Goal: Check status: Check status

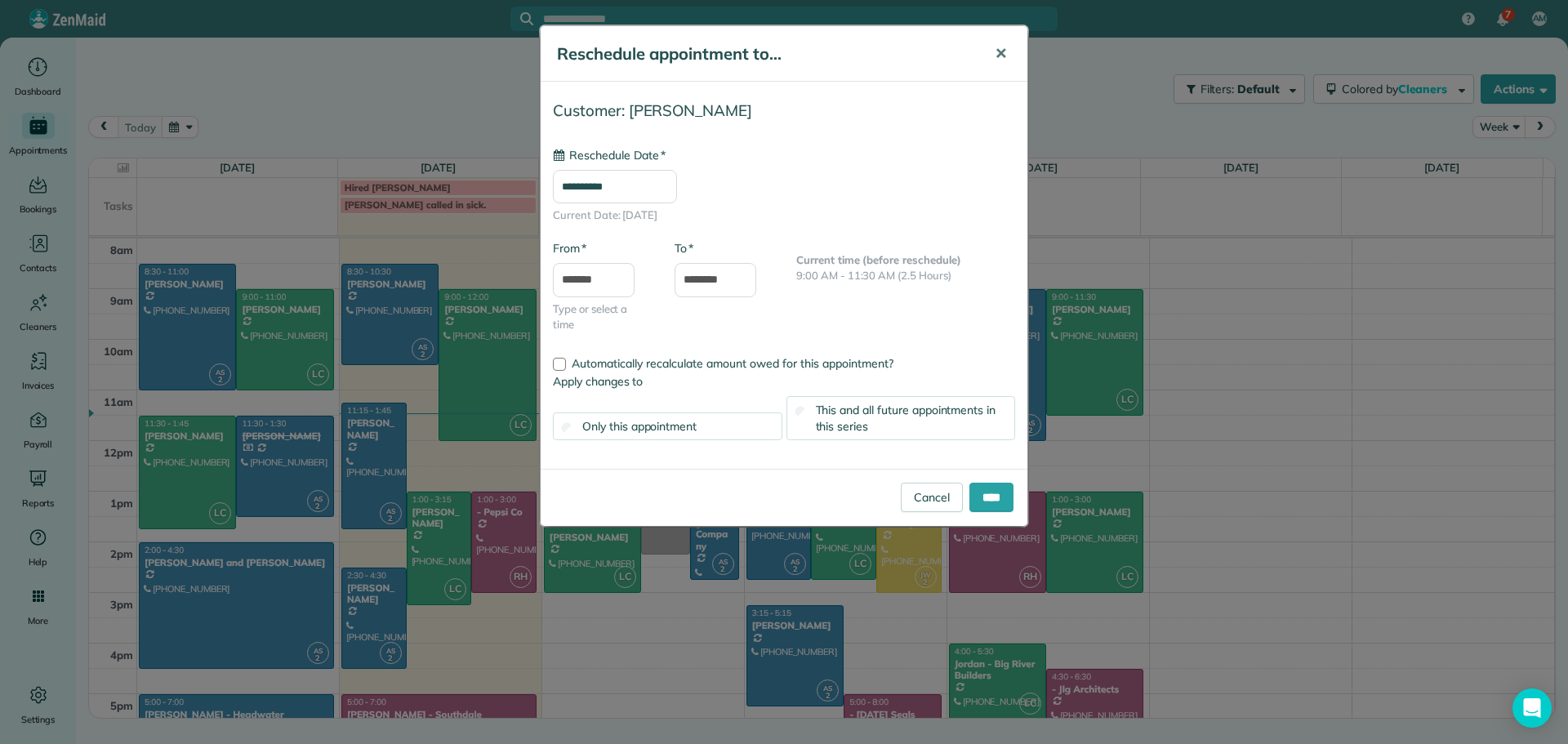
click at [1001, 50] on span "✕" at bounding box center [1001, 54] width 12 height 19
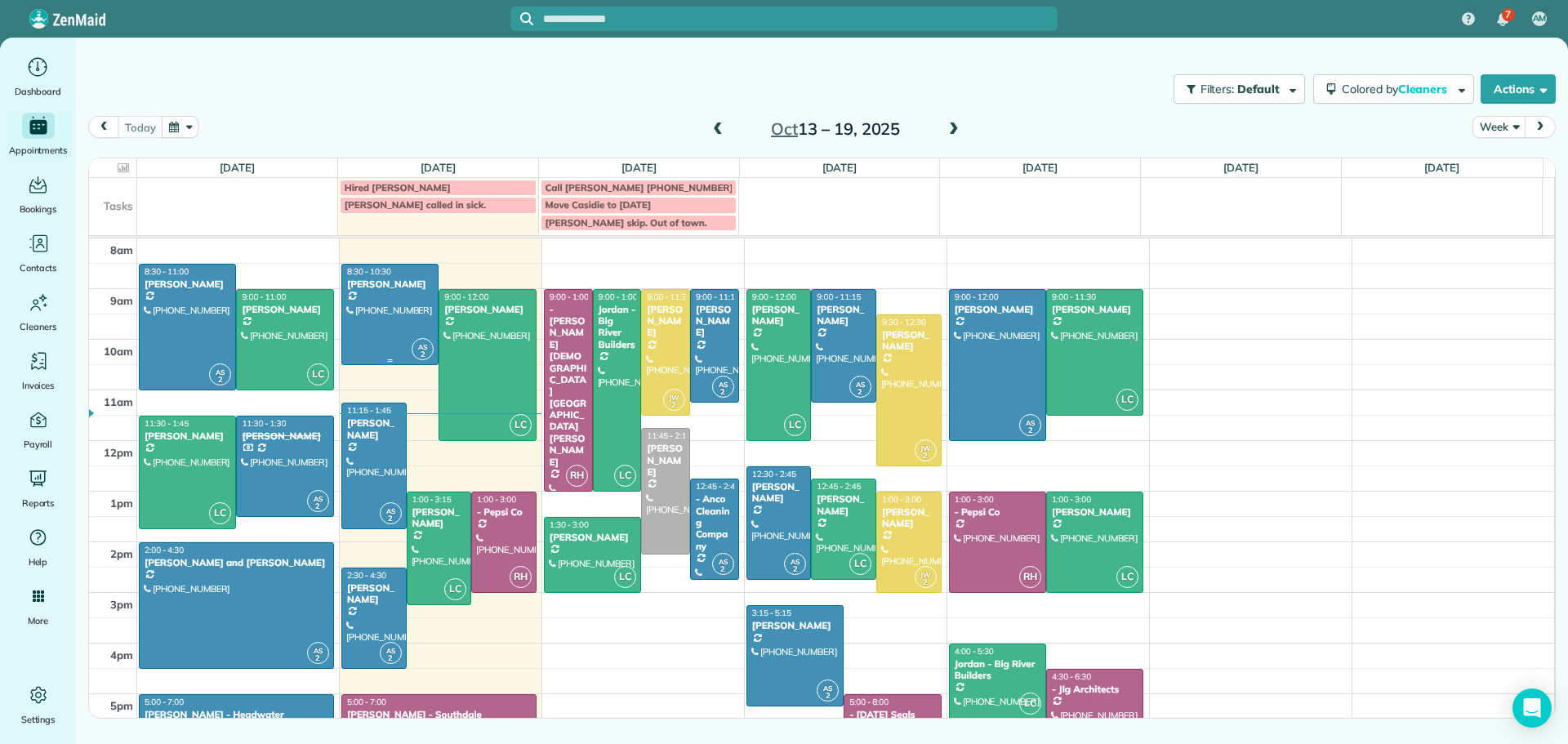
click at [384, 295] on div at bounding box center [390, 314] width 95 height 100
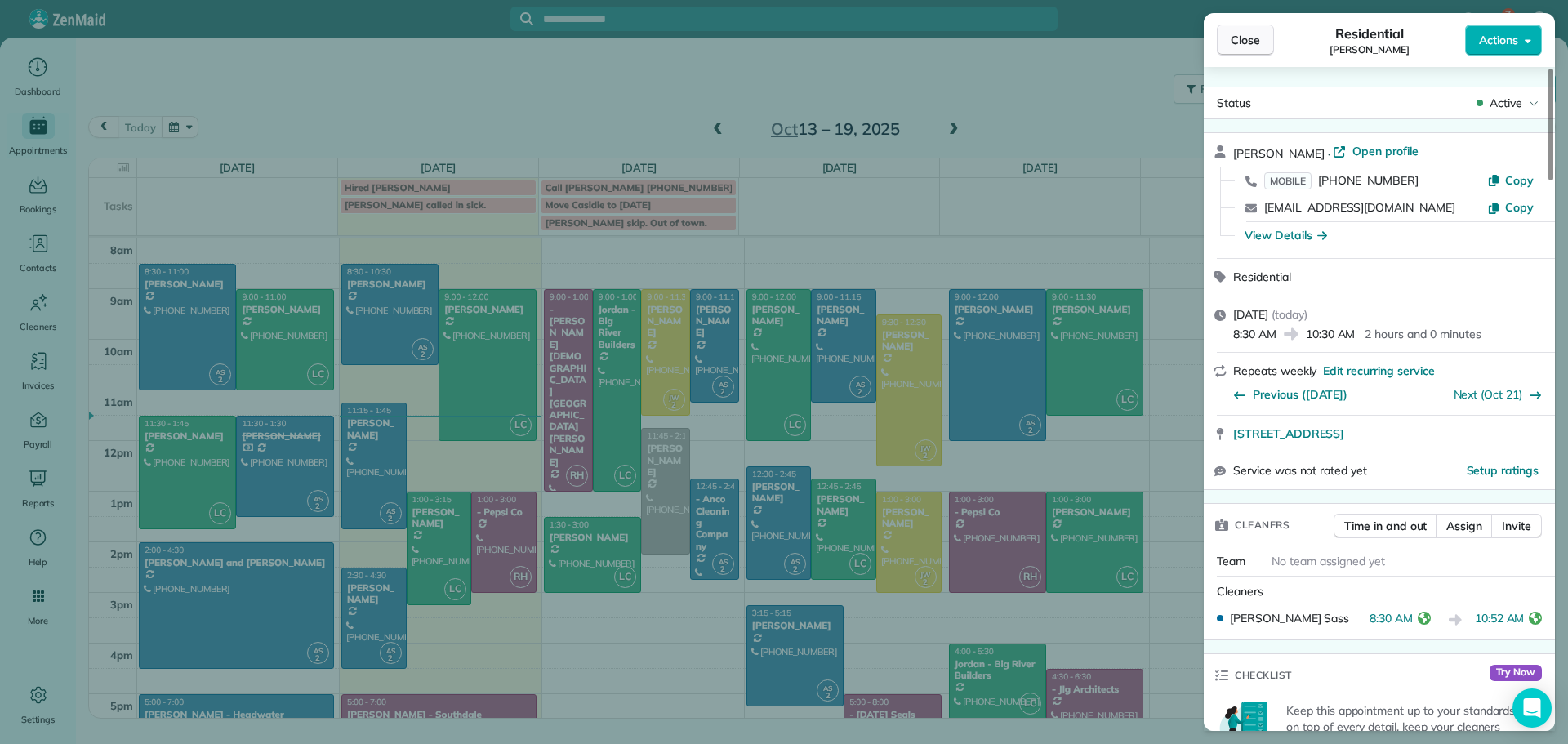
click at [1247, 39] on span "Close" at bounding box center [1245, 39] width 30 height 16
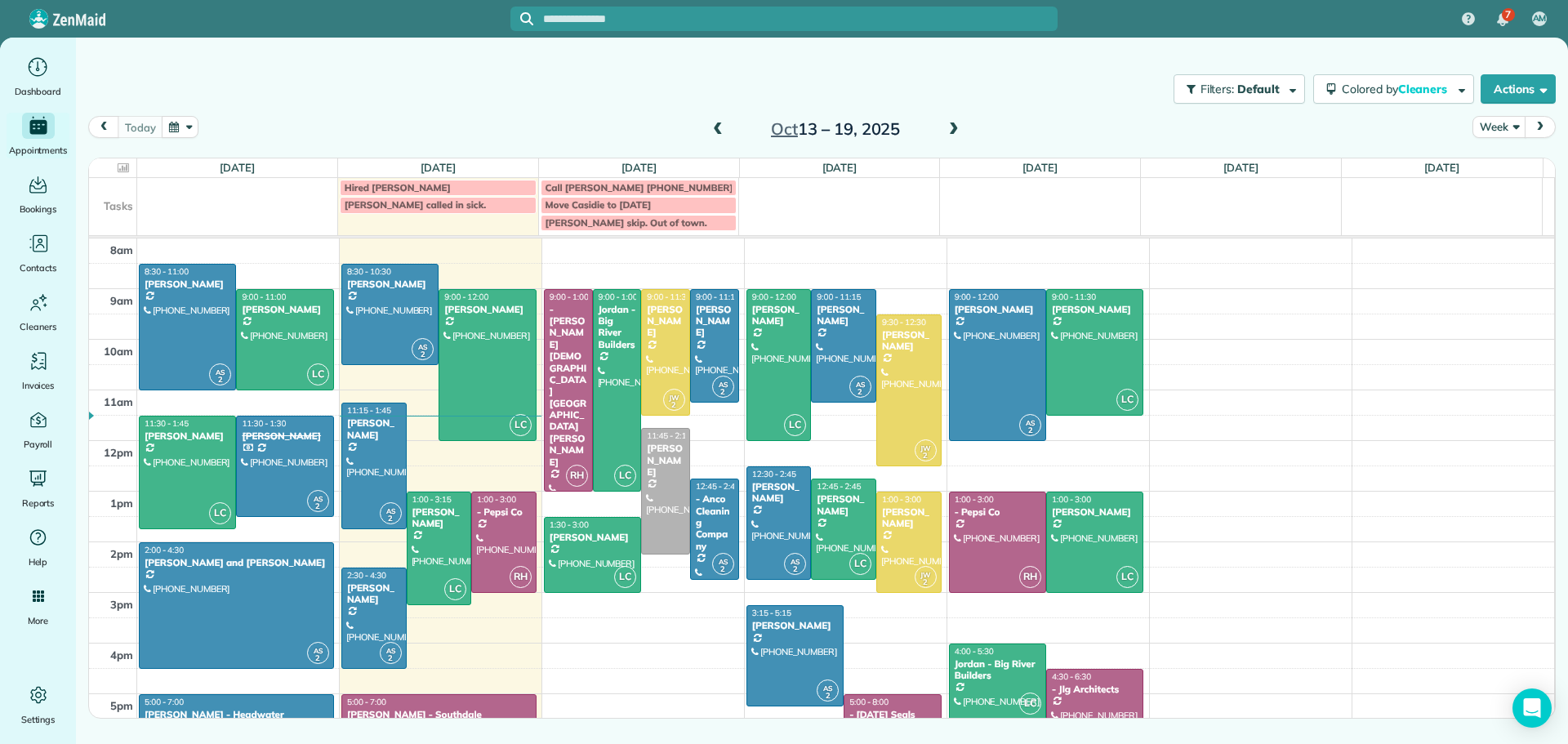
click at [719, 121] on span at bounding box center [717, 129] width 18 height 25
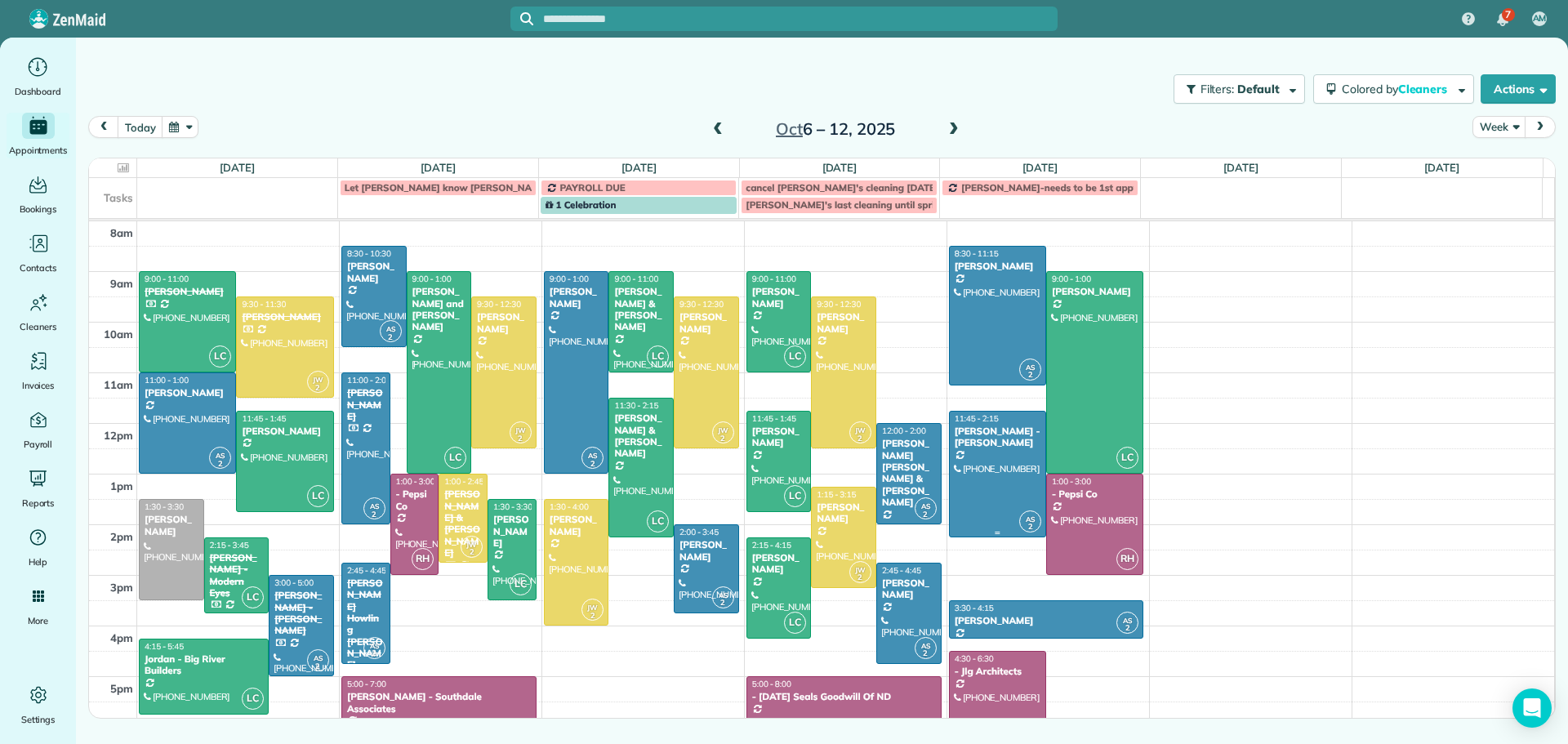
click at [977, 432] on div "[PERSON_NAME] - [PERSON_NAME]" at bounding box center [997, 438] width 88 height 24
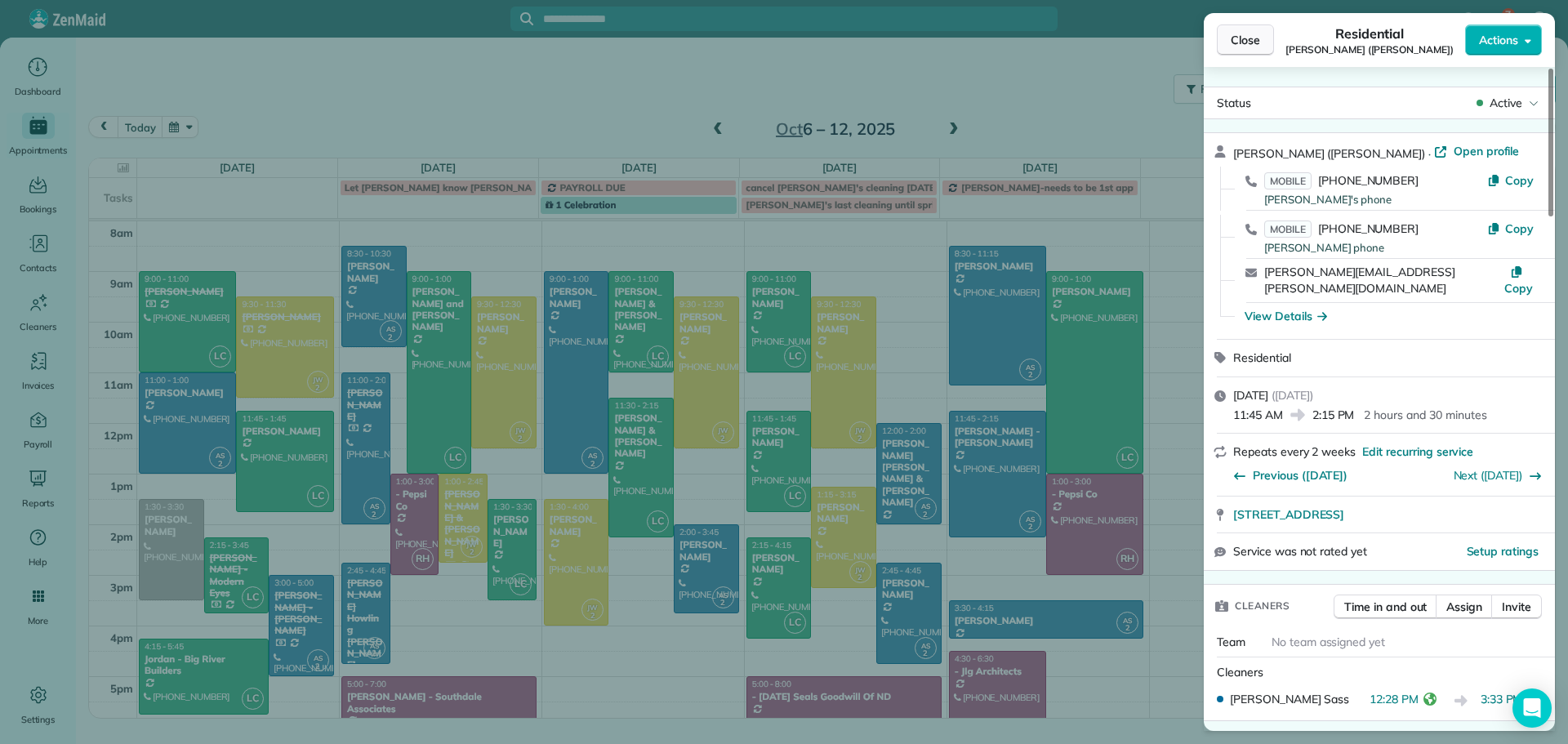
click at [1241, 39] on span "Close" at bounding box center [1245, 39] width 30 height 16
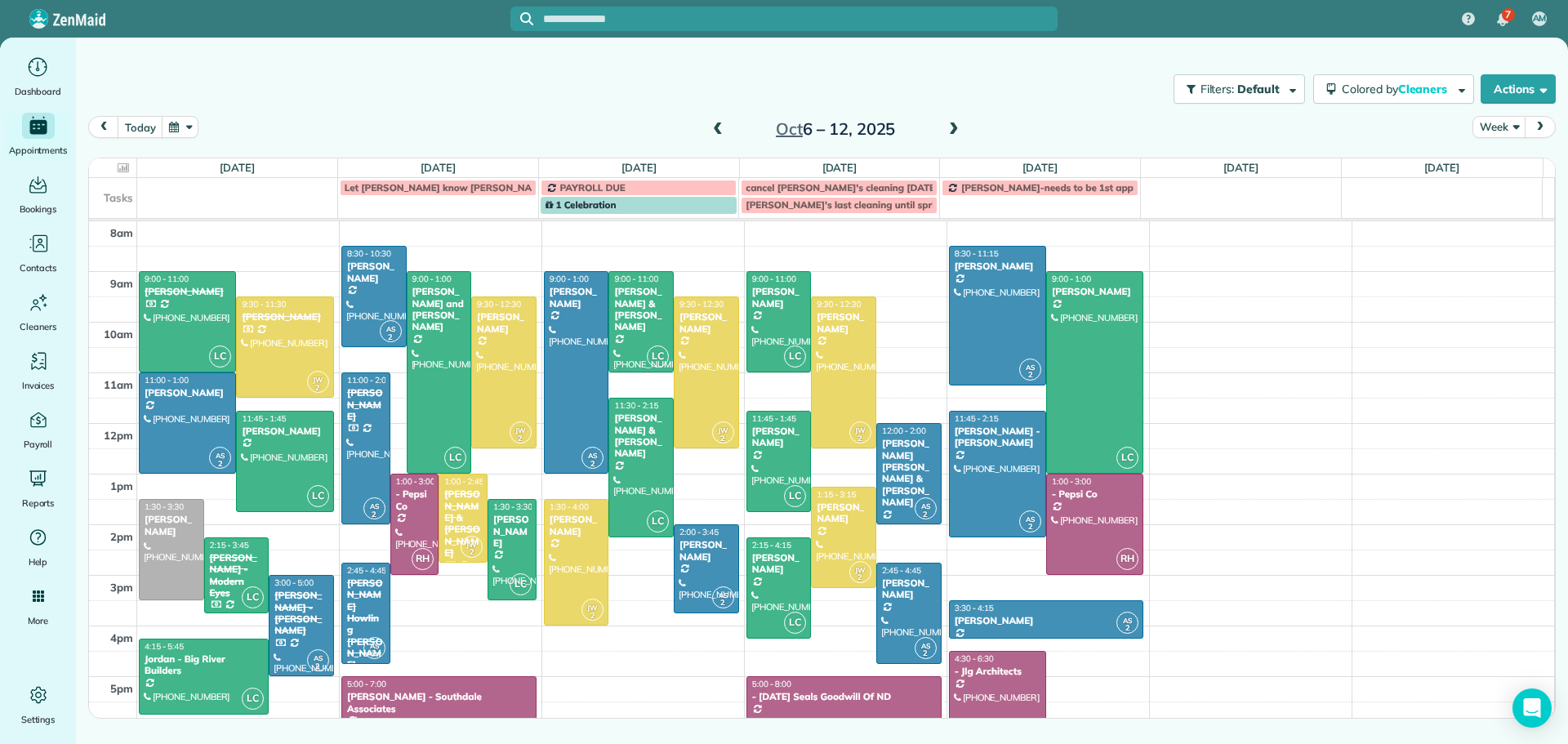
click at [953, 130] on span at bounding box center [954, 129] width 18 height 14
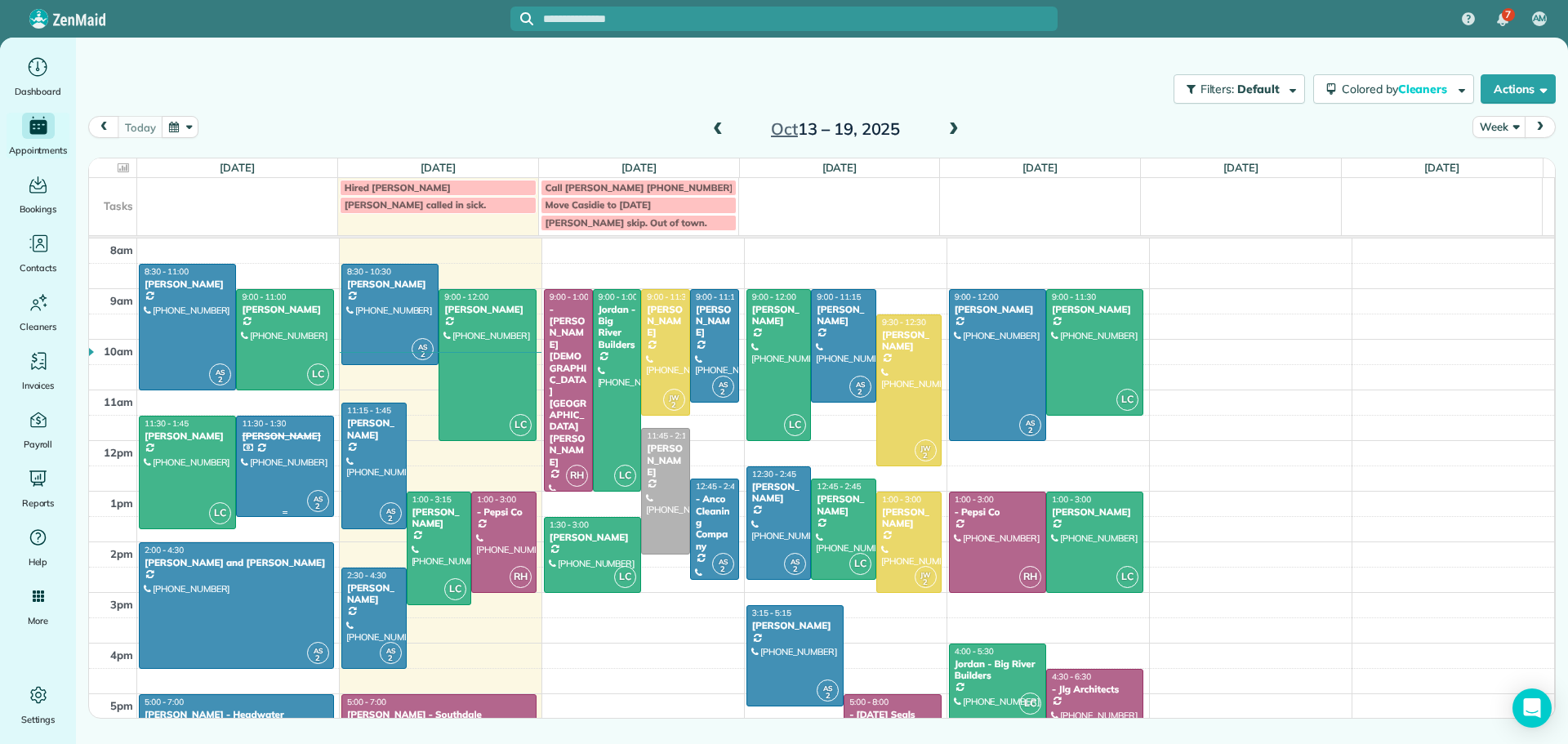
click at [271, 438] on div "[PERSON_NAME]" at bounding box center [284, 436] width 88 height 11
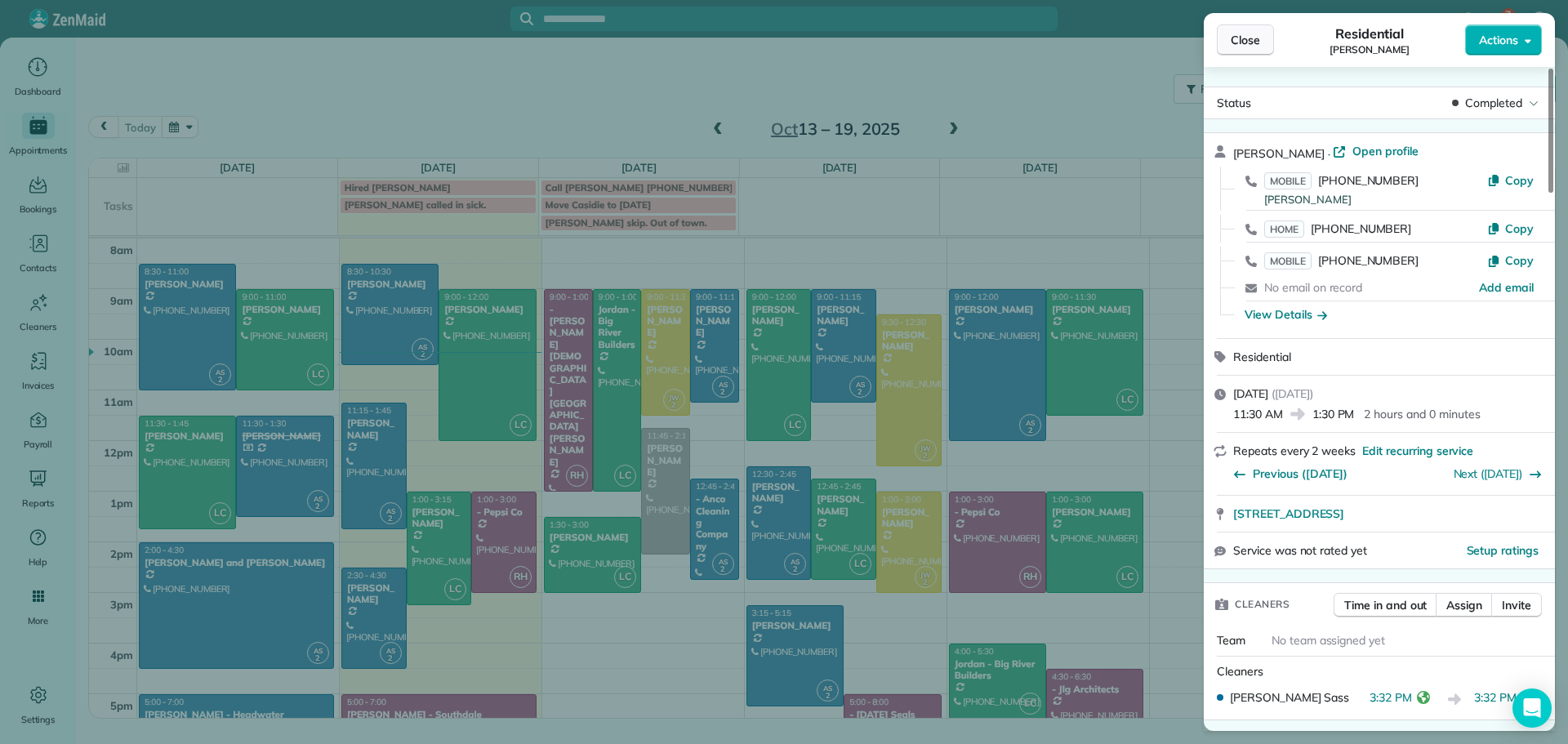
click at [1249, 32] on span "Close" at bounding box center [1245, 39] width 30 height 16
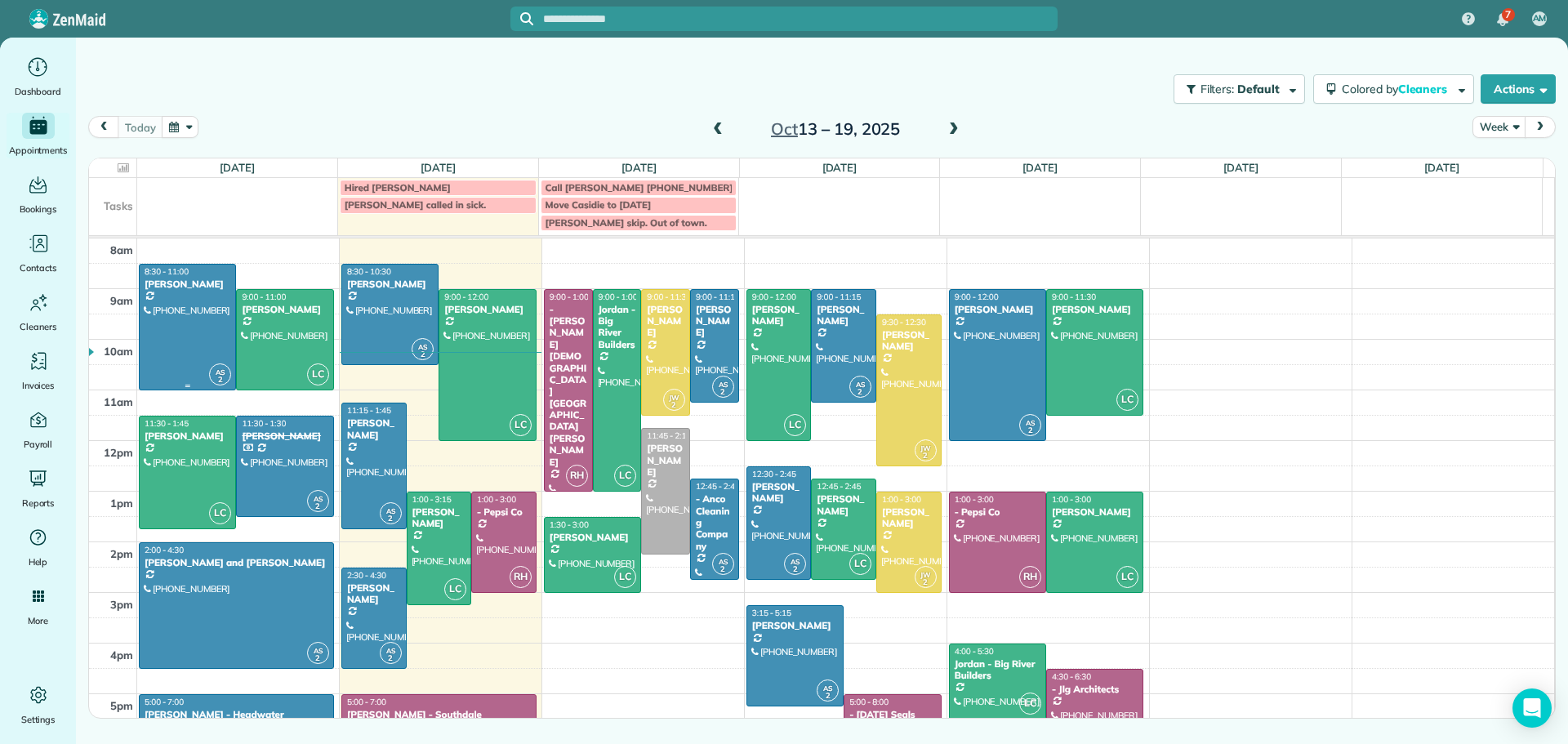
click at [194, 326] on div at bounding box center [187, 327] width 95 height 125
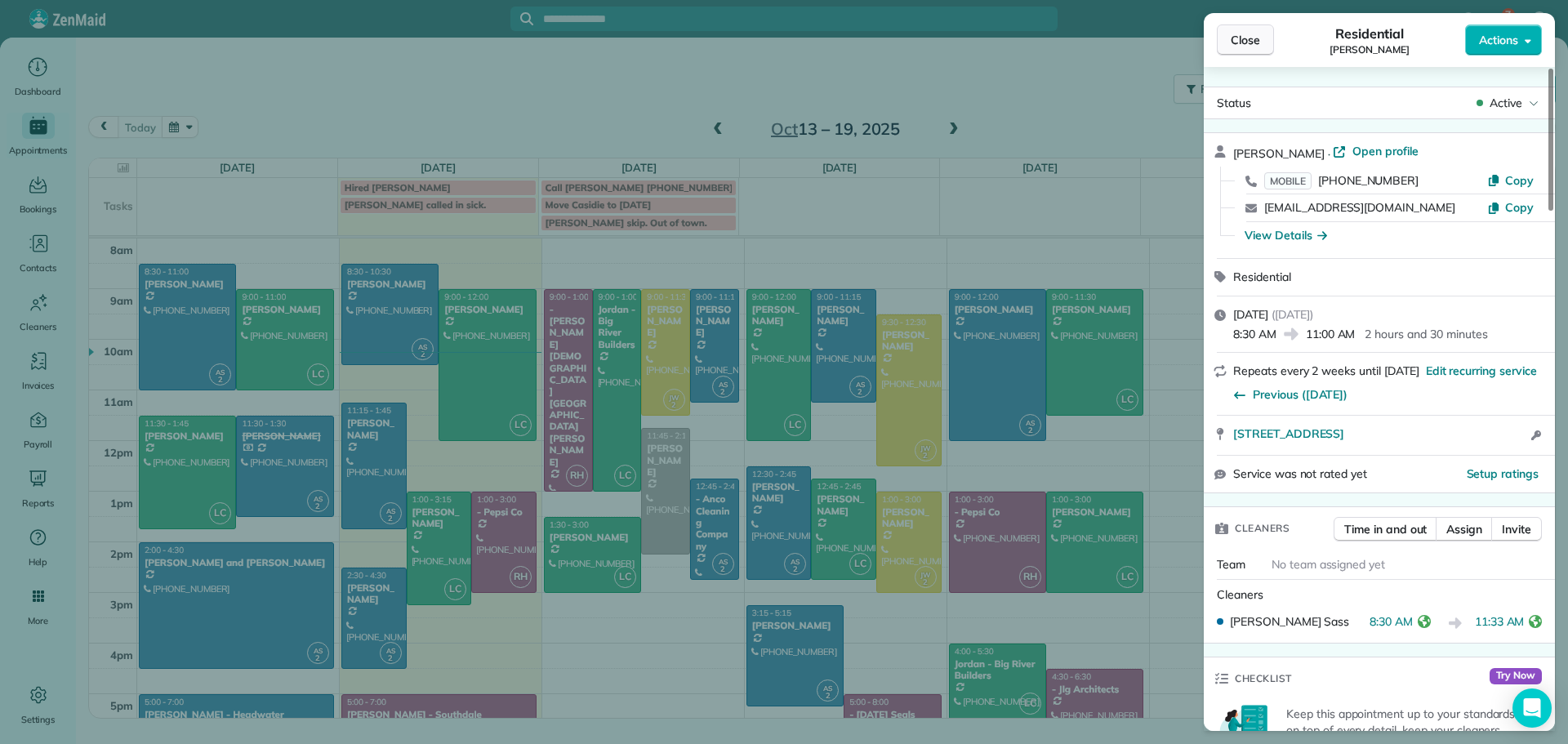
click at [1257, 34] on span "Close" at bounding box center [1245, 39] width 30 height 16
